Goal: Task Accomplishment & Management: Use online tool/utility

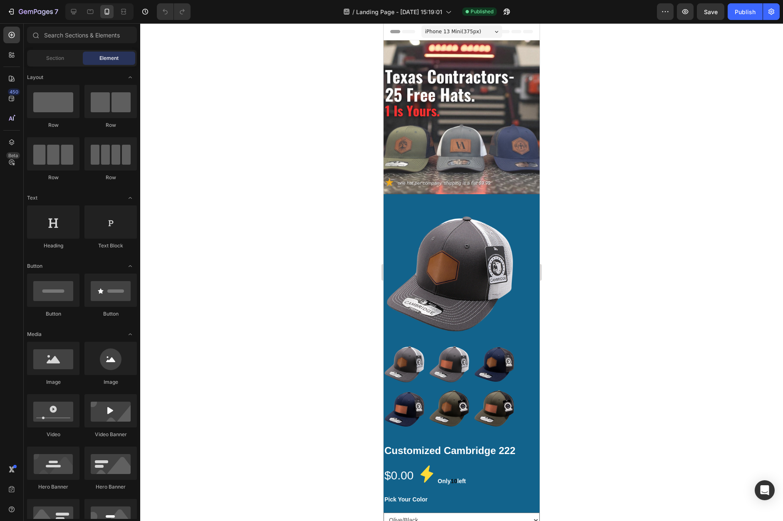
click at [468, 34] on span "iPhone 13 Mini ( 375 px)" at bounding box center [453, 31] width 56 height 8
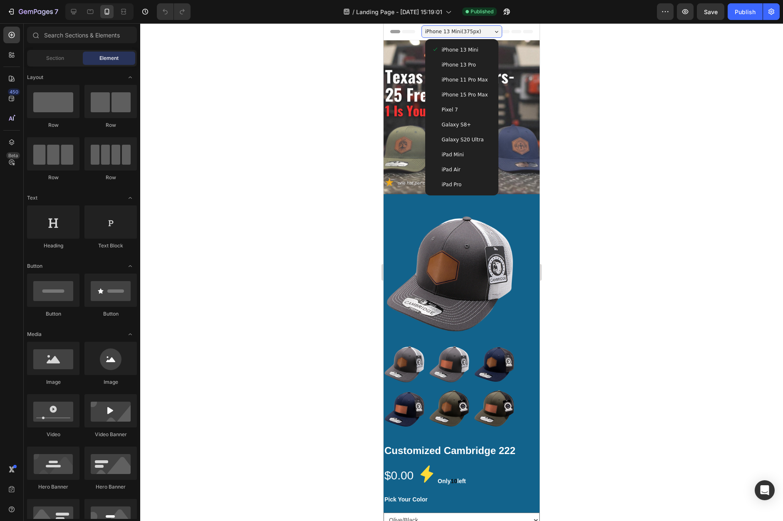
click at [449, 180] on span "iPad Pro" at bounding box center [452, 184] width 20 height 8
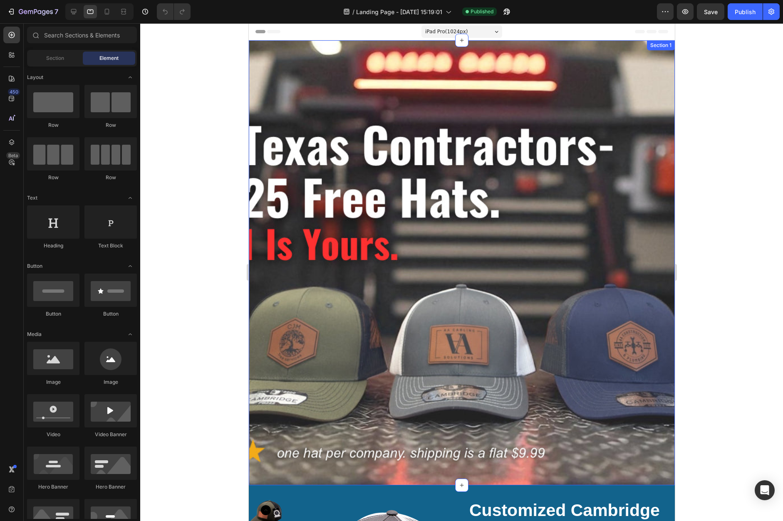
click at [295, 168] on div "Text Block Row Section 1" at bounding box center [461, 262] width 426 height 445
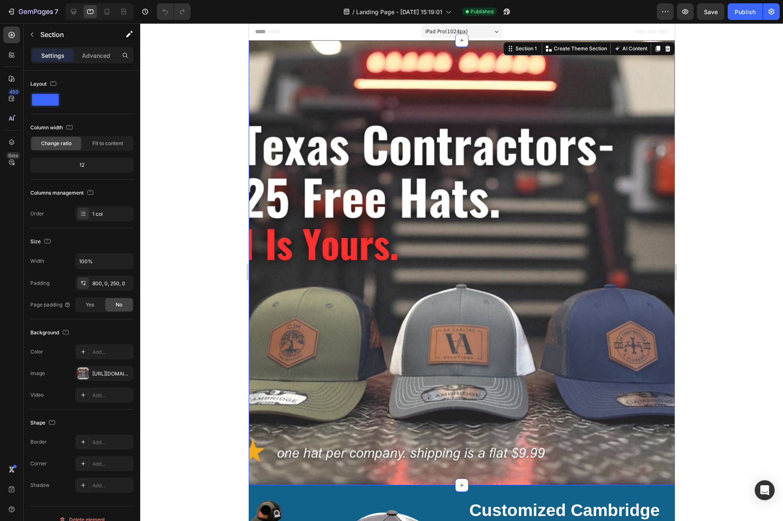
click at [294, 174] on div "Text Block Row Section 1 You can create reusable sections Create Theme Section …" at bounding box center [461, 262] width 426 height 445
click at [293, 183] on div "Text Block Row Section 1 You can create reusable sections Create Theme Section …" at bounding box center [461, 262] width 426 height 445
click at [326, 185] on div "Text Block Row Section 1 You can create reusable sections Create Theme Section …" at bounding box center [461, 262] width 426 height 445
click at [101, 54] on p "Advanced" at bounding box center [96, 55] width 28 height 9
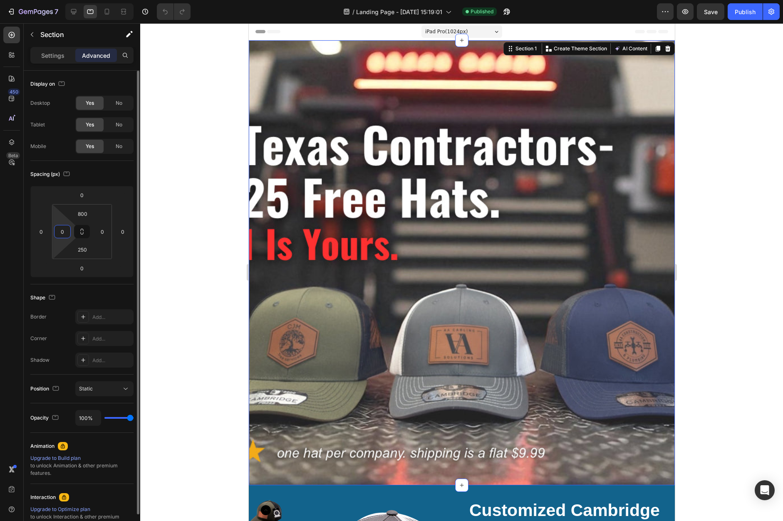
click at [63, 233] on input "0" at bounding box center [62, 231] width 12 height 12
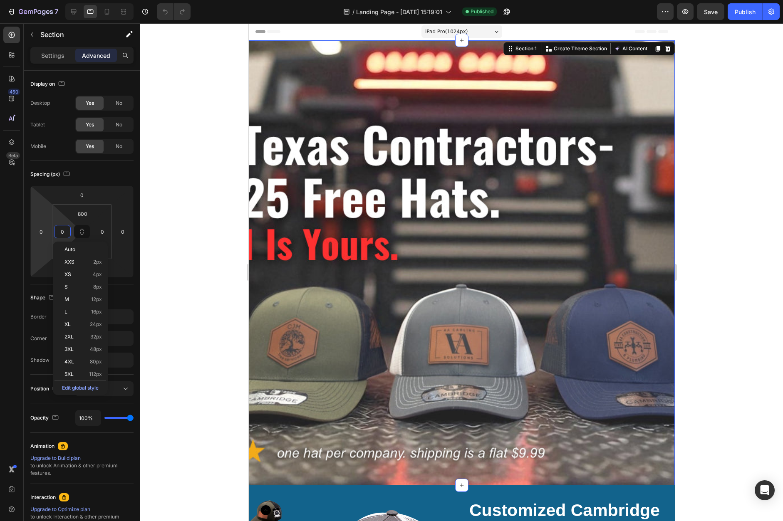
type input "4"
type input "50"
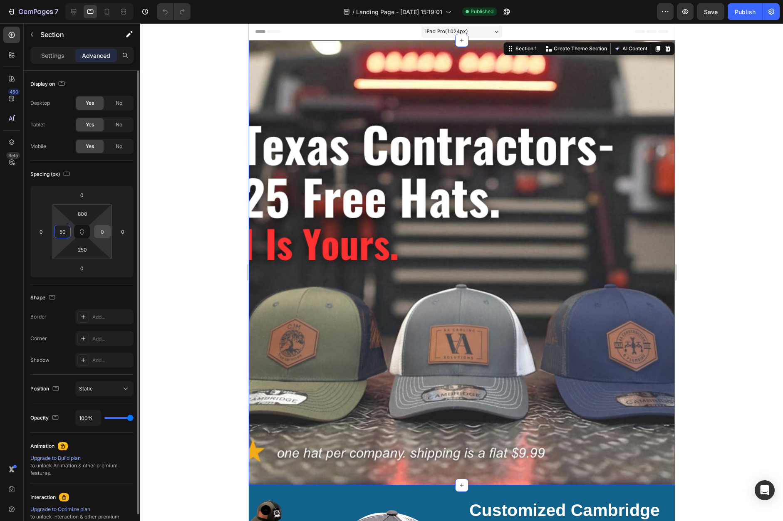
click at [102, 237] on input "0" at bounding box center [102, 231] width 12 height 12
type input "50"
click at [62, 227] on input "50" at bounding box center [62, 231] width 12 height 12
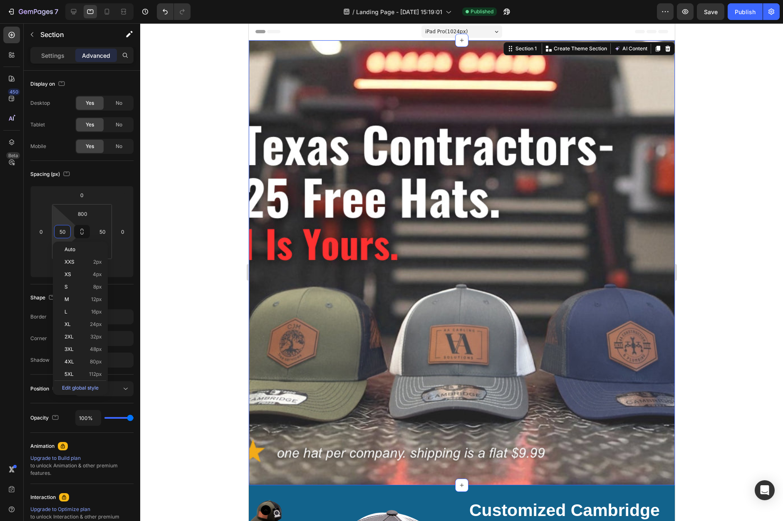
type input "5"
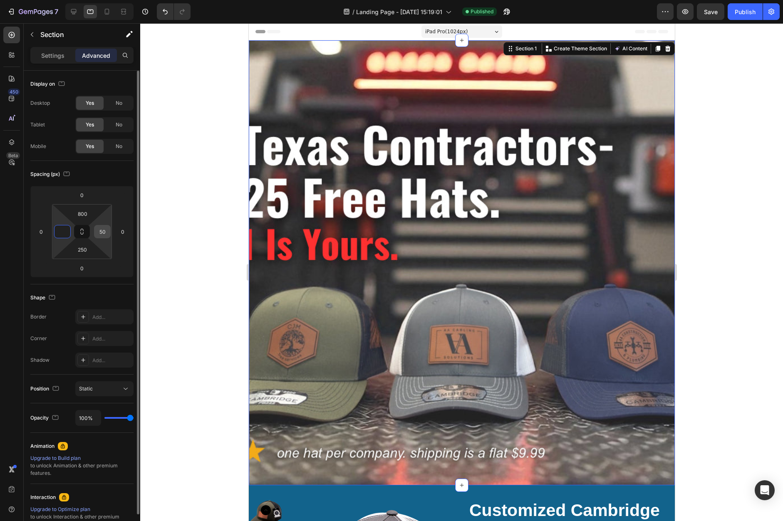
type input "0"
click at [108, 234] on input "50" at bounding box center [102, 231] width 12 height 12
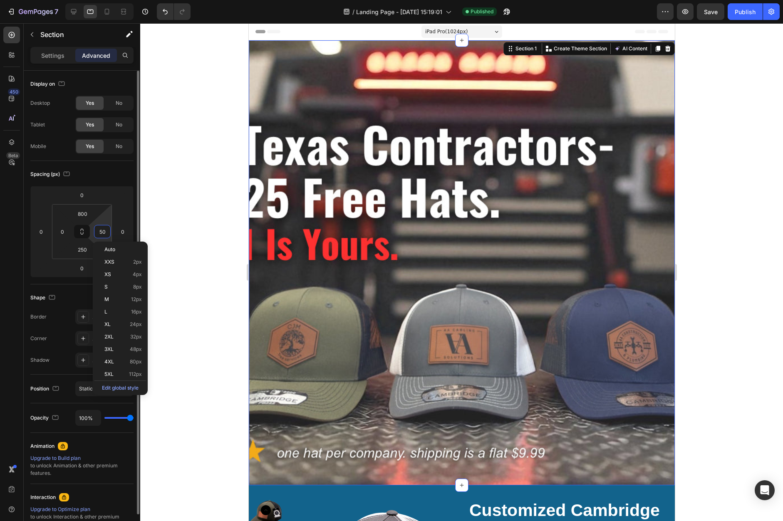
type input "5"
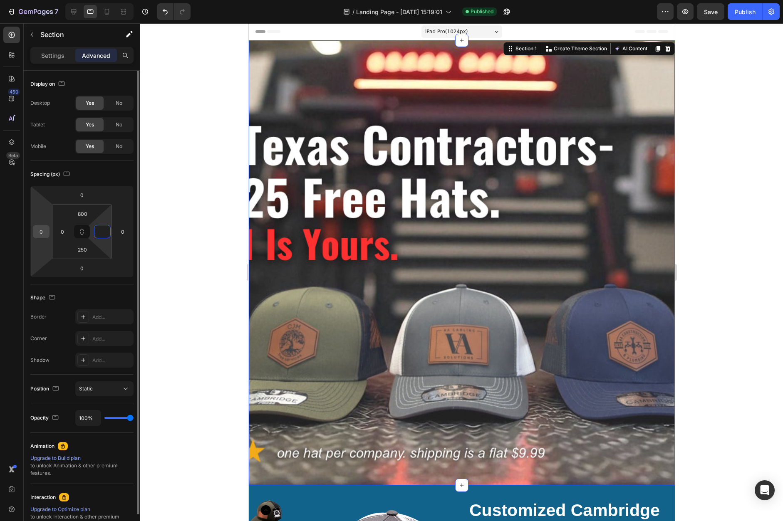
type input "0"
click at [44, 237] on input "0" at bounding box center [41, 231] width 12 height 12
type input "0"
type input "50"
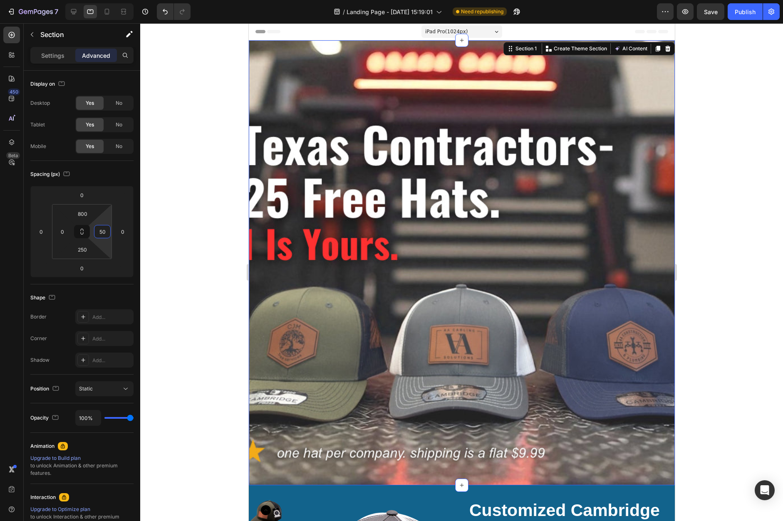
click at [341, 345] on div "Text Block Row Section 1 You can create reusable sections Create Theme Section …" at bounding box center [461, 262] width 426 height 445
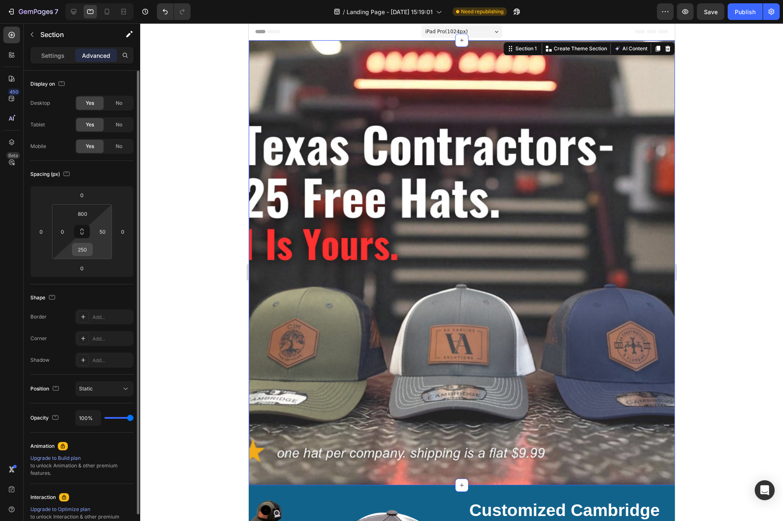
click at [84, 256] on div "250" at bounding box center [82, 249] width 21 height 13
click at [81, 253] on input "250" at bounding box center [82, 249] width 17 height 12
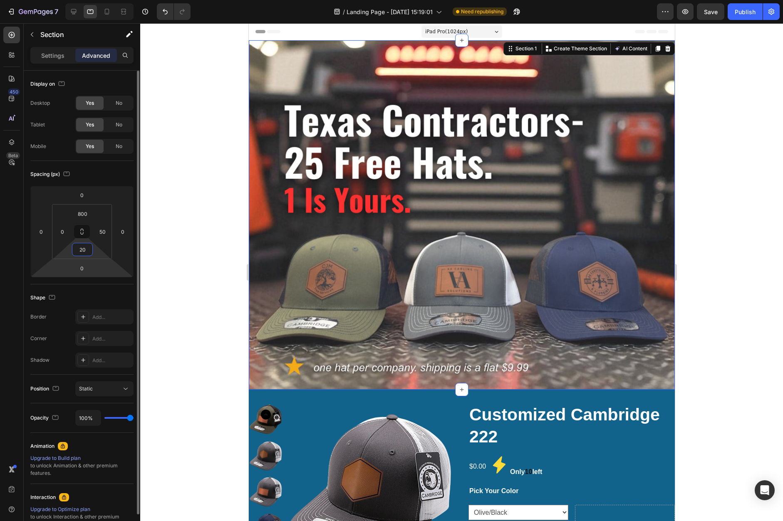
type input "2"
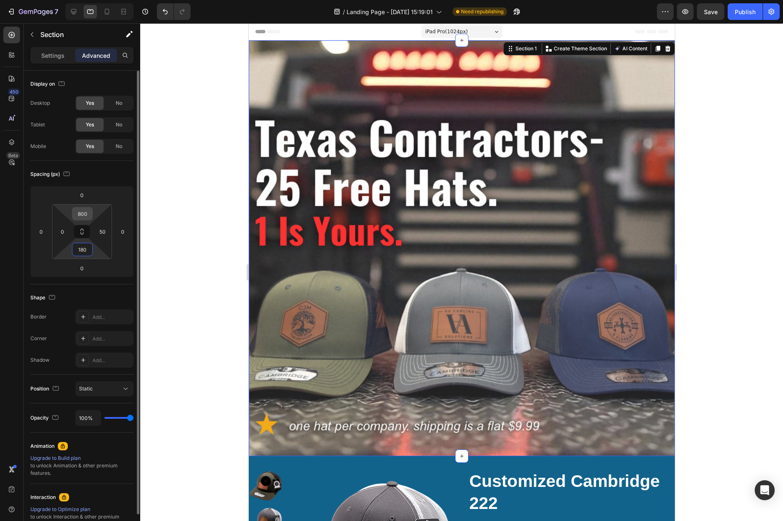
type input "180"
click at [86, 215] on input "800" at bounding box center [82, 213] width 17 height 12
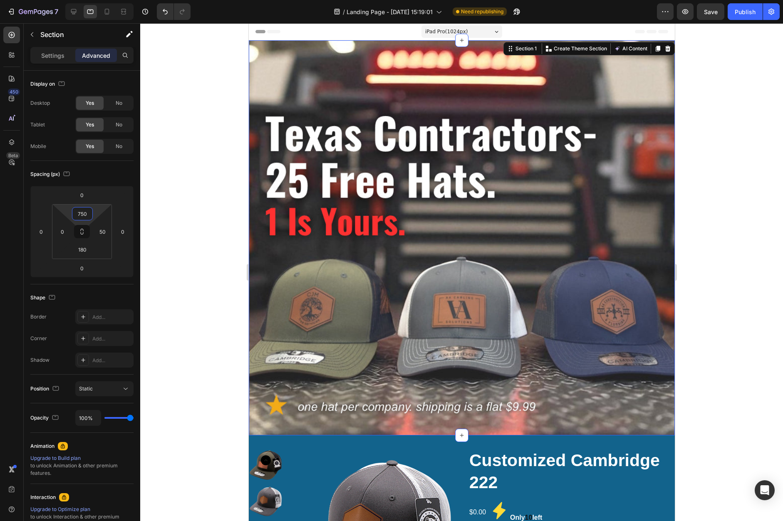
click at [392, 8] on div at bounding box center [391, 6] width 3 height 7
click at [440, 33] on span "iPad Pro ( 1024 px)" at bounding box center [446, 31] width 43 height 8
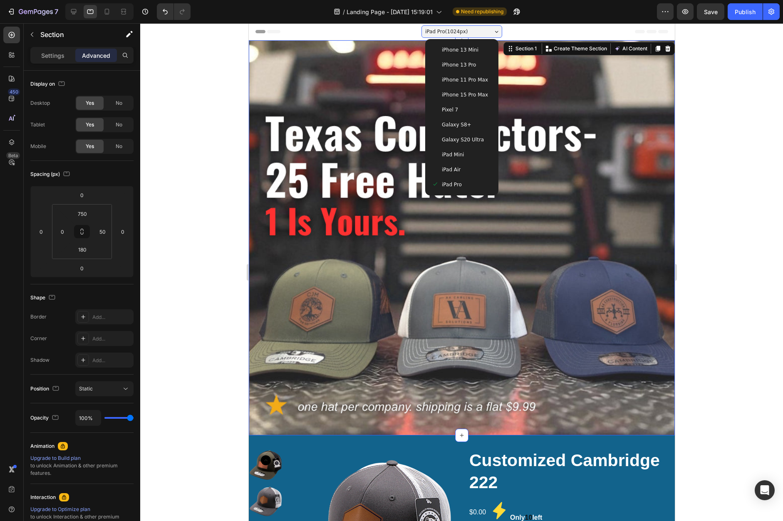
click at [449, 79] on span "iPhone 11 Pro Max" at bounding box center [464, 80] width 46 height 8
type input "150"
type input "200"
type input "0"
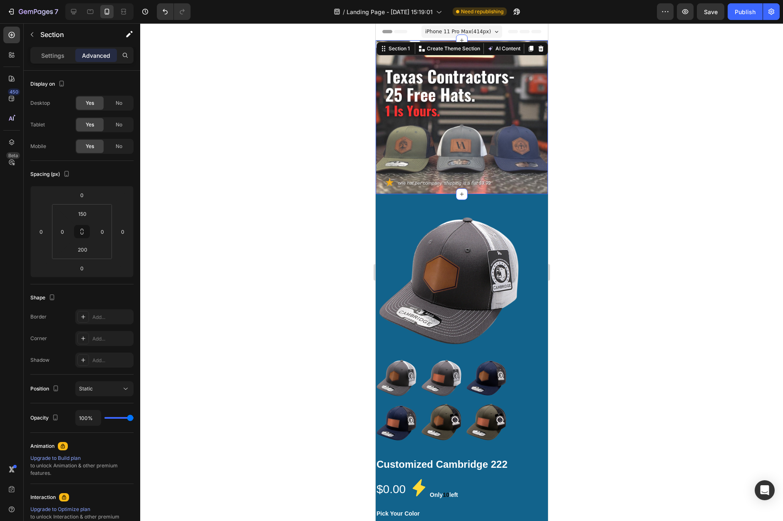
scroll to position [-12, 0]
click at [719, 10] on button "Save" at bounding box center [709, 11] width 27 height 17
click at [737, 16] on button "Publish" at bounding box center [744, 11] width 35 height 17
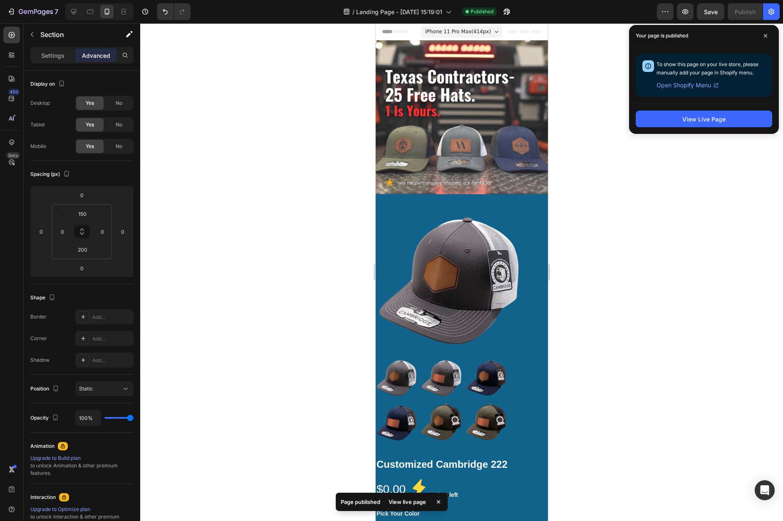
scroll to position [0, 0]
click at [763, 35] on span at bounding box center [764, 35] width 13 height 13
